Goal: Use online tool/utility: Utilize a website feature to perform a specific function

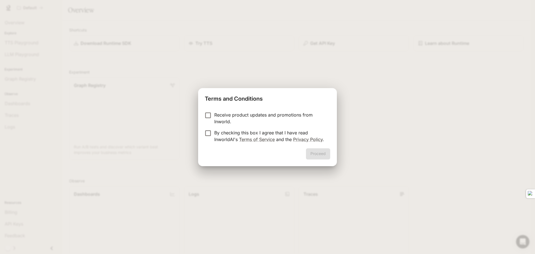
click at [272, 114] on p "Receive product updates and promotions from Inworld." at bounding box center [270, 118] width 112 height 13
click at [267, 134] on p "By checking this box I agree that I have read InworldAI's Terms of Service and …" at bounding box center [270, 135] width 112 height 13
click at [318, 155] on button "Proceed" at bounding box center [318, 153] width 24 height 11
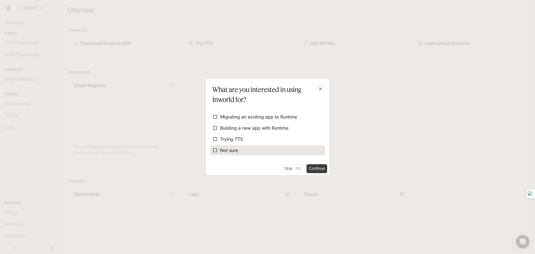
click at [233, 152] on span "Not sure" at bounding box center [229, 150] width 18 height 7
click at [319, 167] on button "Continue" at bounding box center [317, 168] width 21 height 9
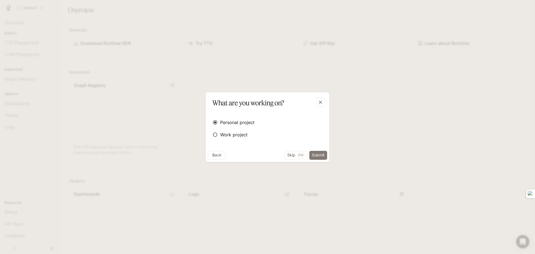
click at [324, 153] on button "Submit" at bounding box center [319, 155] width 18 height 9
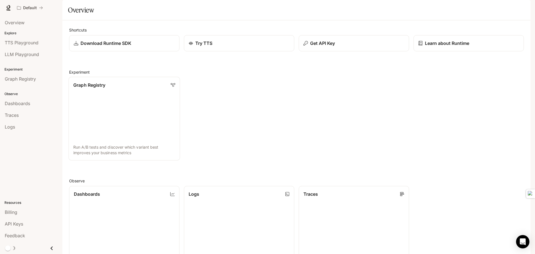
click at [103, 104] on link "Graph Registry Run A/B tests and discover which variant best improves your busi…" at bounding box center [125, 119] width 112 height 84
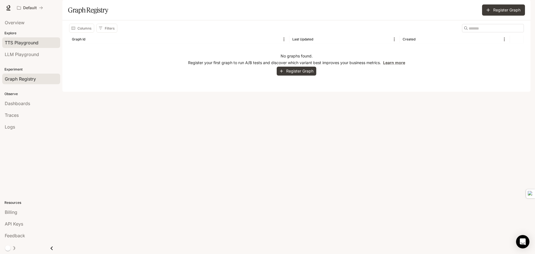
click at [16, 40] on span "TTS Playground" at bounding box center [22, 42] width 34 height 7
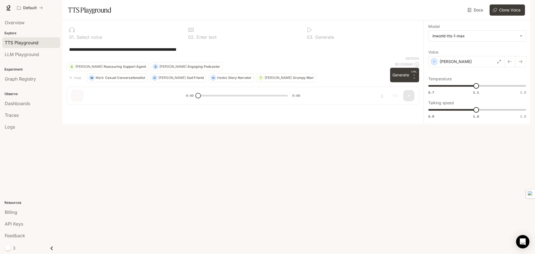
click at [130, 56] on div "**********" at bounding box center [243, 49] width 352 height 13
click at [437, 65] on div "button" at bounding box center [434, 61] width 7 height 7
click at [401, 82] on button "Generate CTRL + ⏎" at bounding box center [404, 75] width 29 height 14
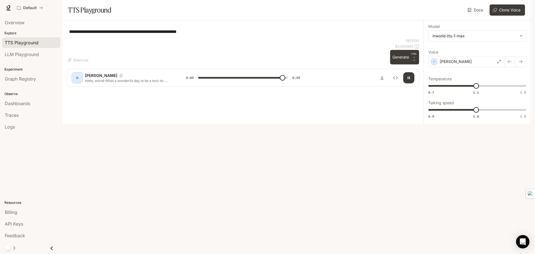
type input "*"
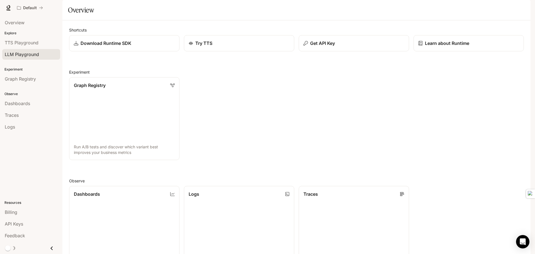
click at [14, 55] on span "LLM Playground" at bounding box center [22, 54] width 34 height 7
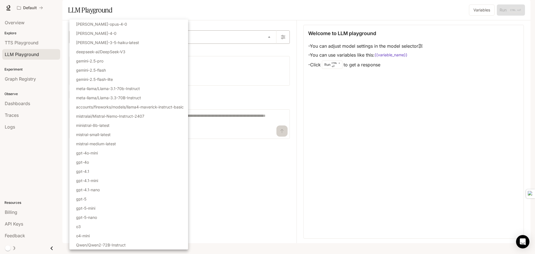
click at [271, 51] on body "Skip to main content Default Runtime Runtime Documentation Documentation Portal…" at bounding box center [267, 127] width 535 height 254
click at [95, 198] on li "gpt-5" at bounding box center [128, 198] width 119 height 9
type input "*****"
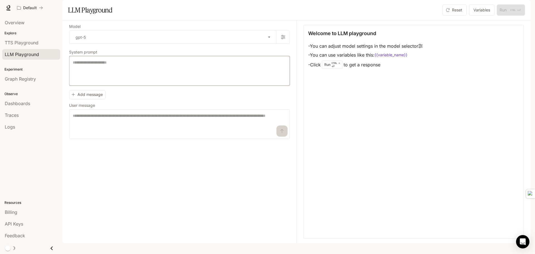
click at [101, 82] on textarea at bounding box center [180, 71] width 214 height 22
click at [30, 81] on span "Graph Registry" at bounding box center [20, 79] width 31 height 7
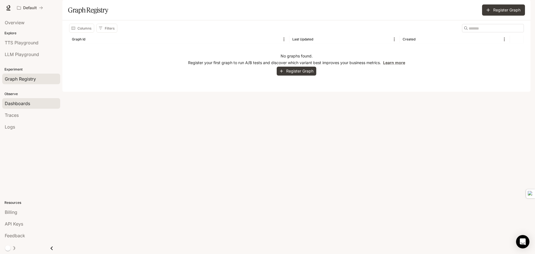
click at [23, 100] on span "Dashboards" at bounding box center [17, 103] width 25 height 7
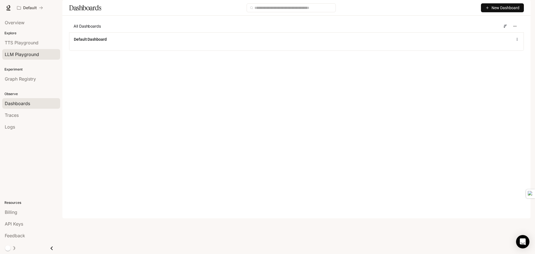
click at [23, 55] on span "LLM Playground" at bounding box center [22, 54] width 34 height 7
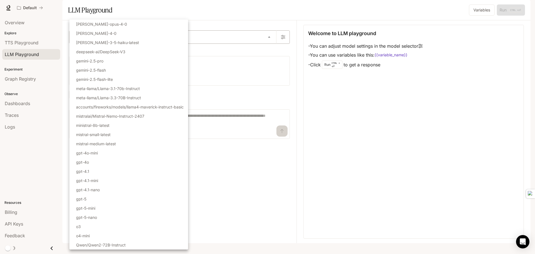
click at [103, 57] on body "Skip to main content Default Runtime Runtime Documentation Documentation Portal…" at bounding box center [267, 127] width 535 height 254
drag, startPoint x: 96, startPoint y: 198, endPoint x: 96, endPoint y: 195, distance: 3.6
click at [96, 198] on li "gpt-5" at bounding box center [128, 198] width 119 height 9
type input "*****"
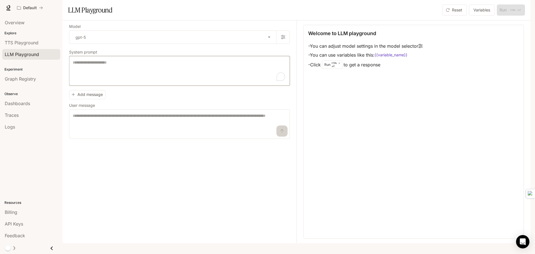
click at [135, 82] on textarea "To enrich screen reader interactions, please activate Accessibility in Grammarl…" at bounding box center [180, 71] width 214 height 22
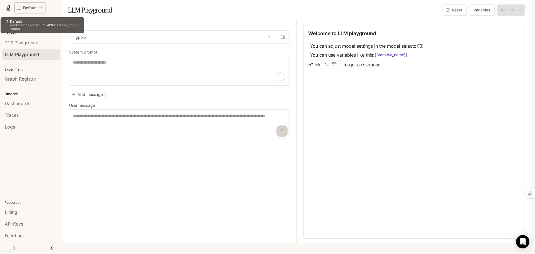
click at [41, 8] on icon "All workspaces" at bounding box center [40, 7] width 3 height 3
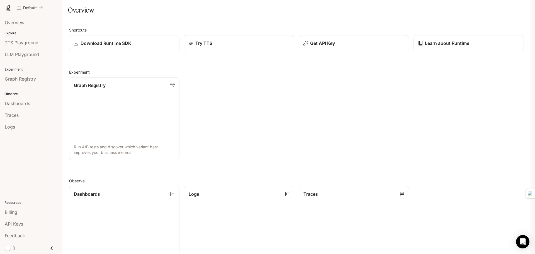
scroll to position [9, 0]
click at [10, 9] on icon at bounding box center [9, 8] width 6 height 6
click at [139, 47] on div "Download Runtime SDK" at bounding box center [124, 43] width 102 height 7
